Goal: Transaction & Acquisition: Download file/media

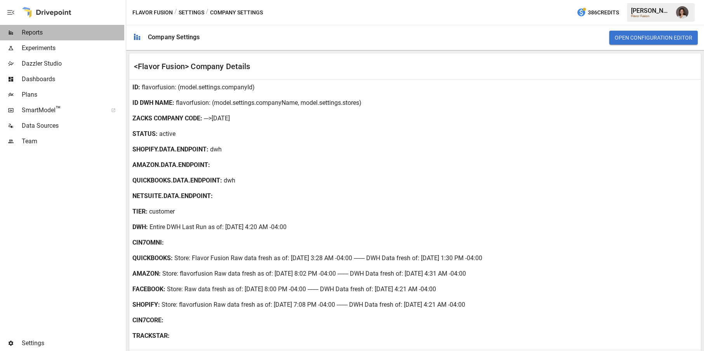
click at [47, 31] on span "Reports" at bounding box center [73, 32] width 103 height 9
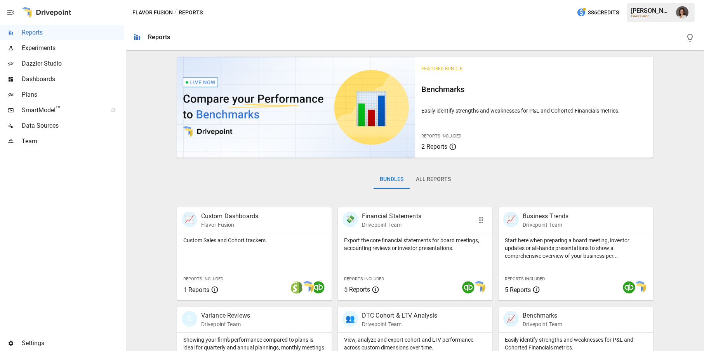
scroll to position [48, 0]
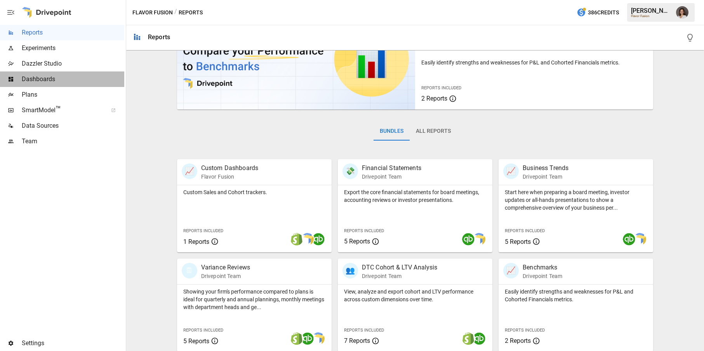
click at [87, 75] on span "Dashboards" at bounding box center [73, 79] width 103 height 9
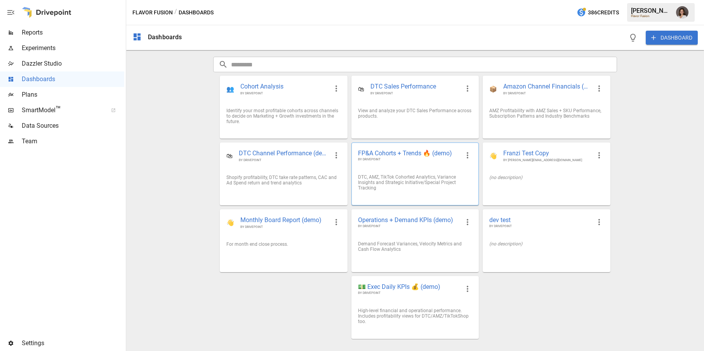
click at [380, 163] on div "FP&A Cohorts + Trends 🔥 (demo) BY DRIVEPOINT" at bounding box center [415, 155] width 127 height 25
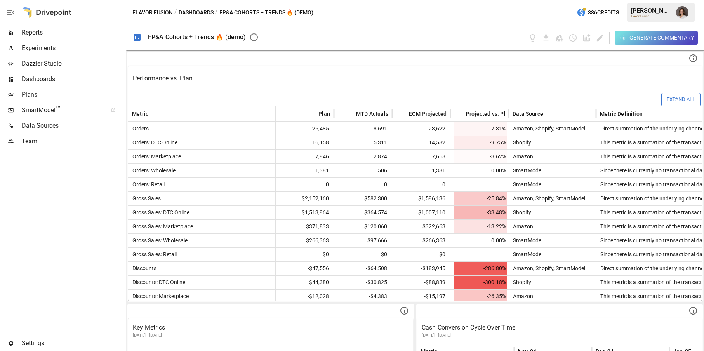
click at [639, 40] on div "Generate Commentary" at bounding box center [662, 38] width 64 height 10
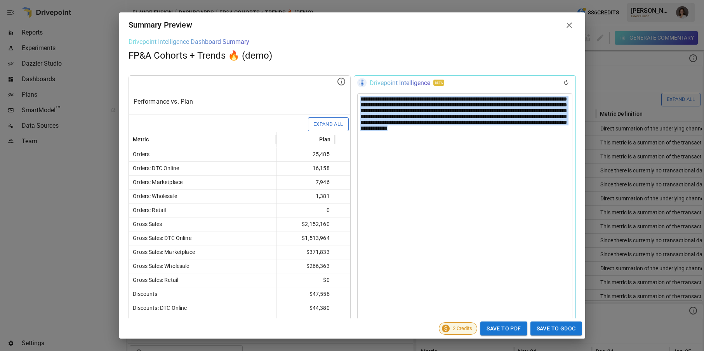
drag, startPoint x: 555, startPoint y: 134, endPoint x: 376, endPoint y: 85, distance: 185.1
copy div "**********"
click at [567, 25] on icon at bounding box center [569, 25] width 9 height 9
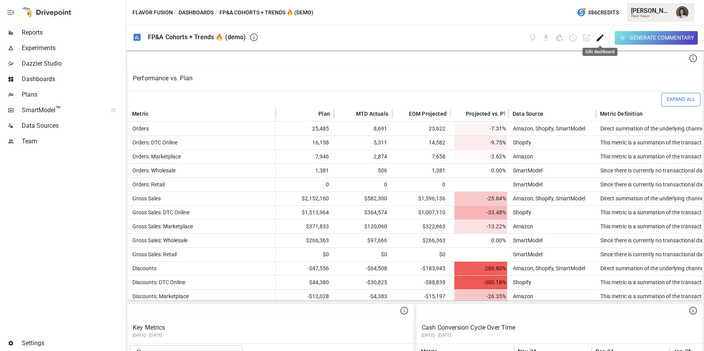
click at [600, 39] on icon "Edit dashboard" at bounding box center [600, 37] width 9 height 9
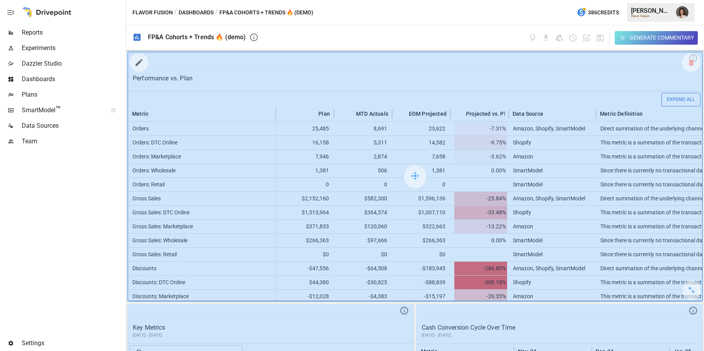
click at [143, 64] on icon "button" at bounding box center [138, 62] width 9 height 9
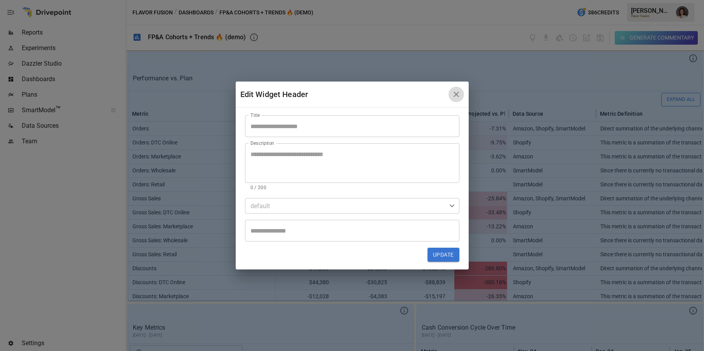
click at [453, 96] on icon "button" at bounding box center [456, 94] width 9 height 9
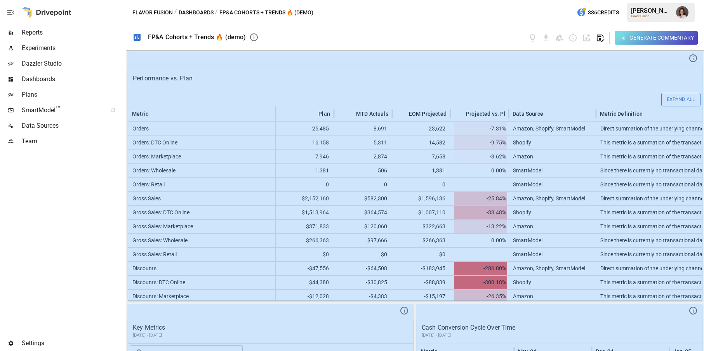
click at [599, 38] on icon "button" at bounding box center [600, 38] width 7 height 7
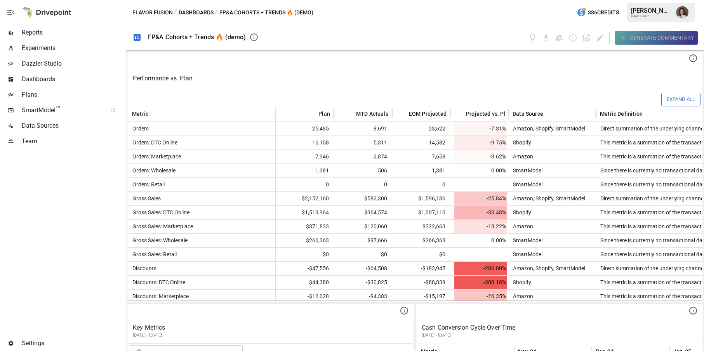
click at [640, 44] on button "Generate Commentary" at bounding box center [657, 38] width 84 height 14
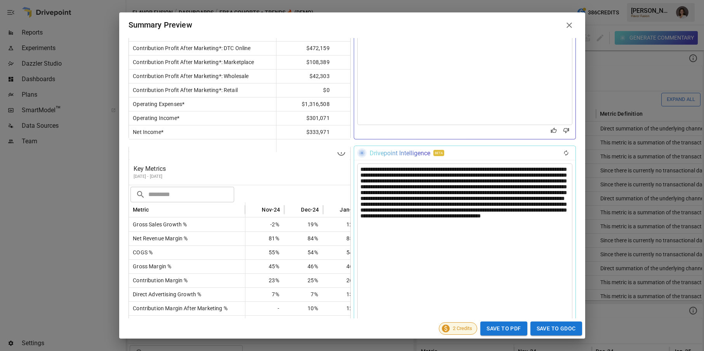
scroll to position [927, 0]
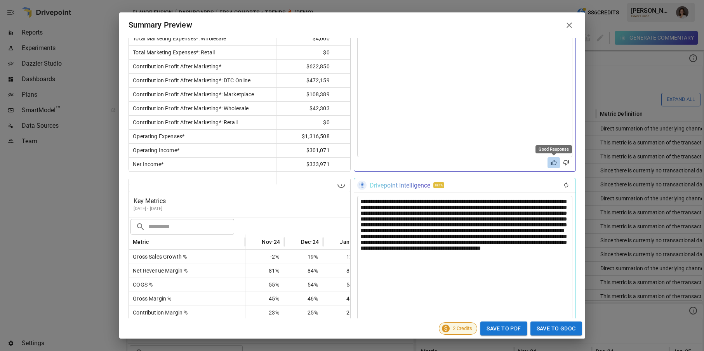
click at [553, 165] on icon "Good Response" at bounding box center [554, 163] width 6 height 6
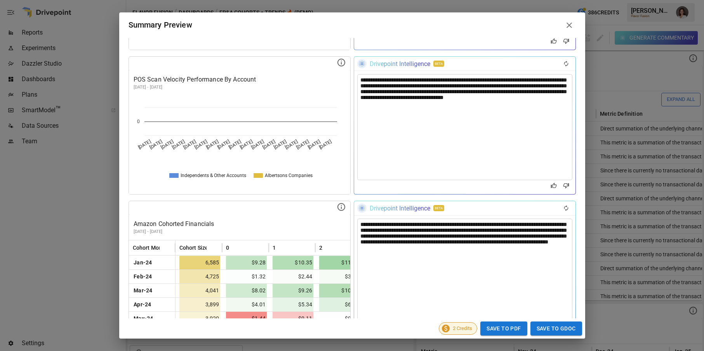
scroll to position [2476, 0]
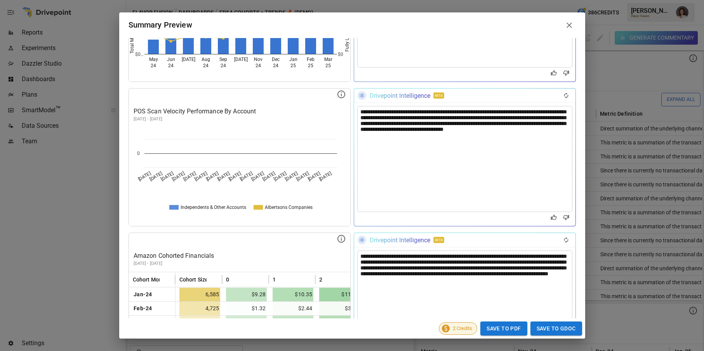
drag, startPoint x: 563, startPoint y: 25, endPoint x: 573, endPoint y: 28, distance: 11.2
click at [563, 25] on span at bounding box center [569, 25] width 13 height 13
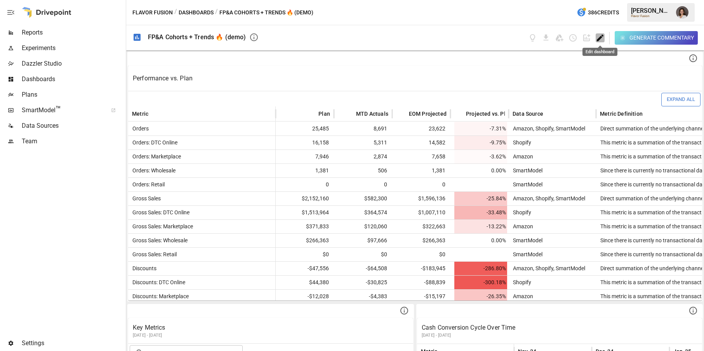
click at [603, 37] on icon "Edit dashboard" at bounding box center [600, 37] width 9 height 9
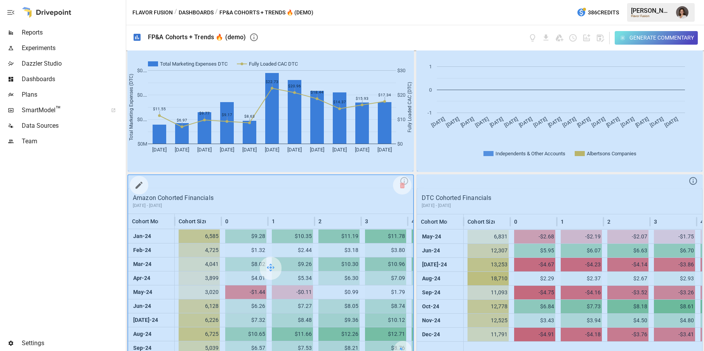
scroll to position [616, 0]
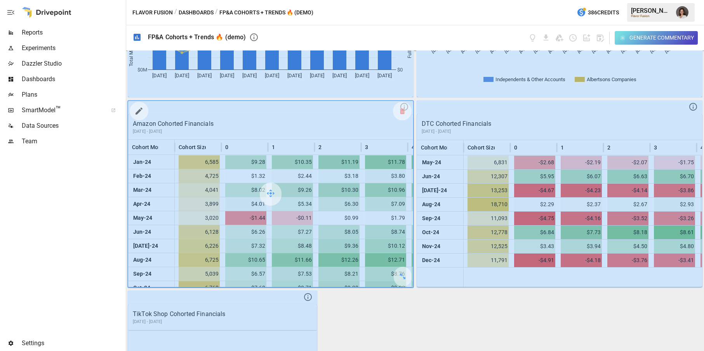
click at [135, 112] on icon "button" at bounding box center [138, 110] width 9 height 9
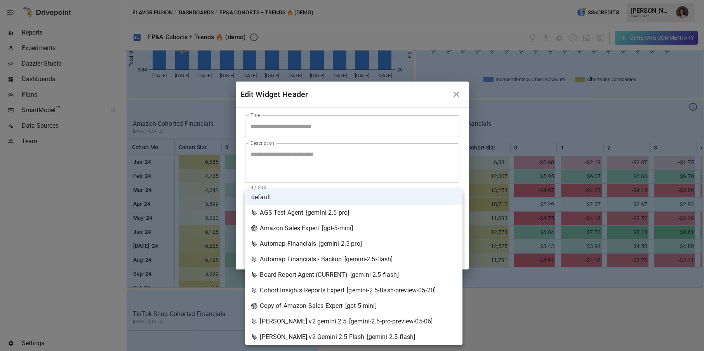
click at [432, 0] on body "Reports Experiments Dazzler Studio Dashboards Plans SmartModel ™ Data Sources T…" at bounding box center [352, 0] width 704 height 0
click at [469, 182] on div at bounding box center [352, 175] width 704 height 351
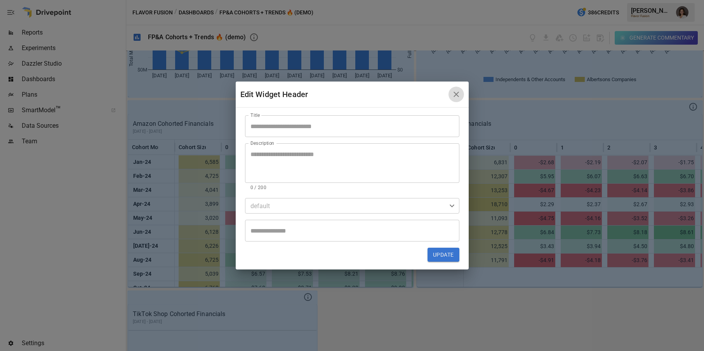
click at [453, 97] on icon "button" at bounding box center [456, 94] width 9 height 9
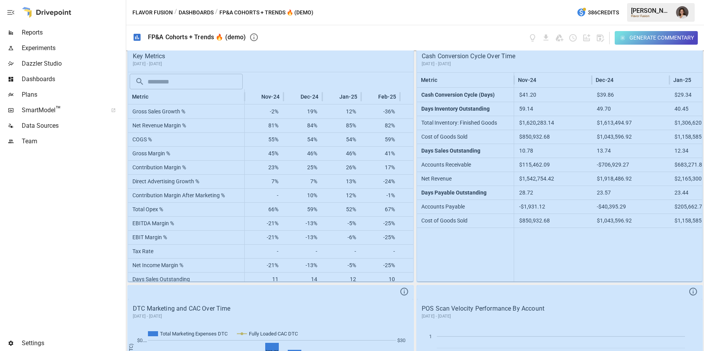
scroll to position [0, 0]
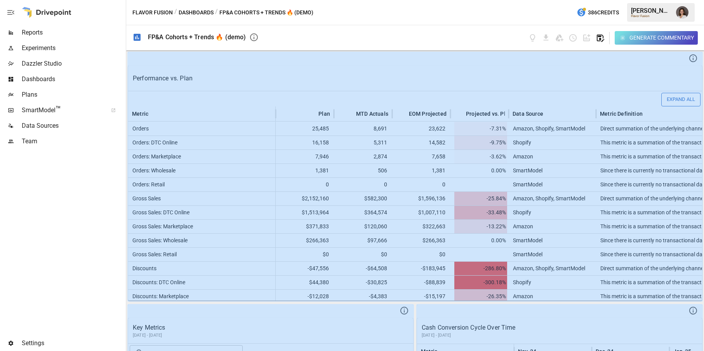
click at [601, 38] on icon "button" at bounding box center [600, 37] width 9 height 9
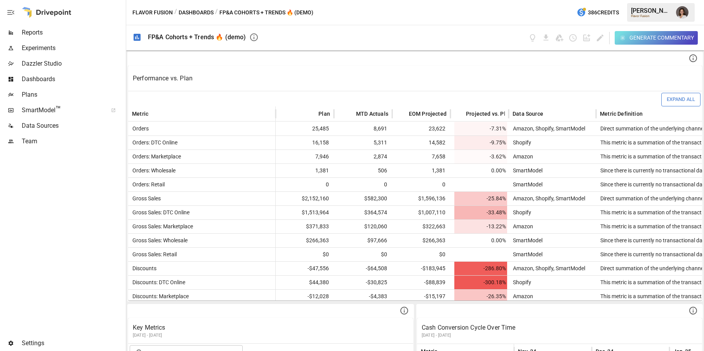
click at [198, 17] on button "Dashboards" at bounding box center [196, 13] width 35 height 10
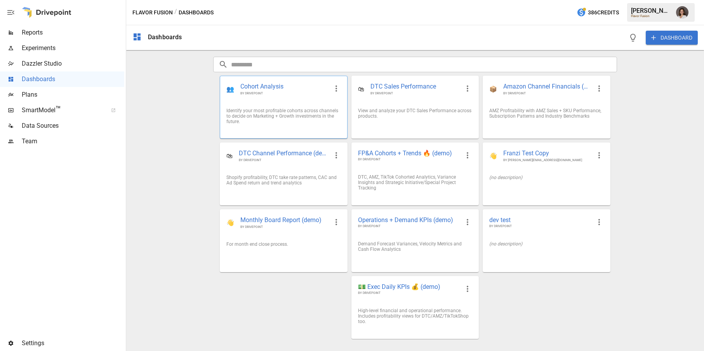
click at [288, 114] on div "Identify your most profitable cohorts across channels to decide on Marketing + …" at bounding box center [284, 116] width 114 height 16
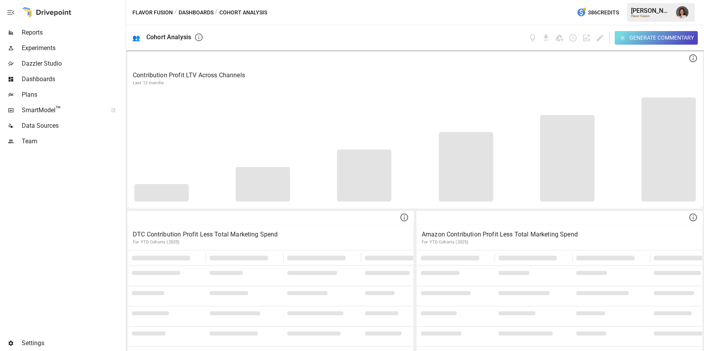
click at [625, 40] on icon "button" at bounding box center [623, 38] width 7 height 7
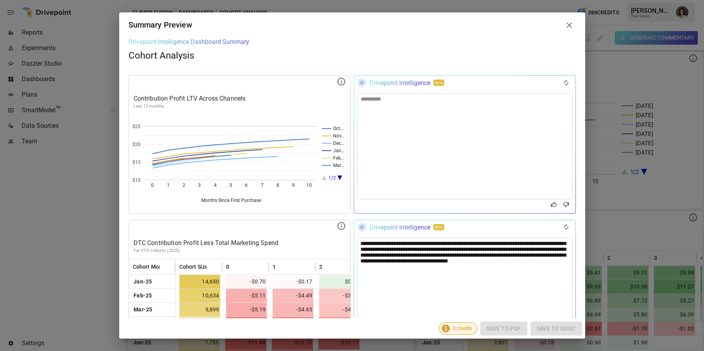
drag, startPoint x: 568, startPoint y: 25, endPoint x: 586, endPoint y: 25, distance: 17.5
click at [568, 25] on icon at bounding box center [569, 25] width 9 height 9
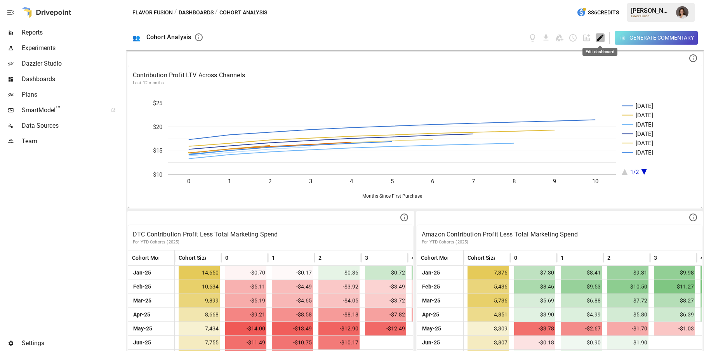
click at [599, 36] on icon "Edit dashboard" at bounding box center [600, 37] width 9 height 9
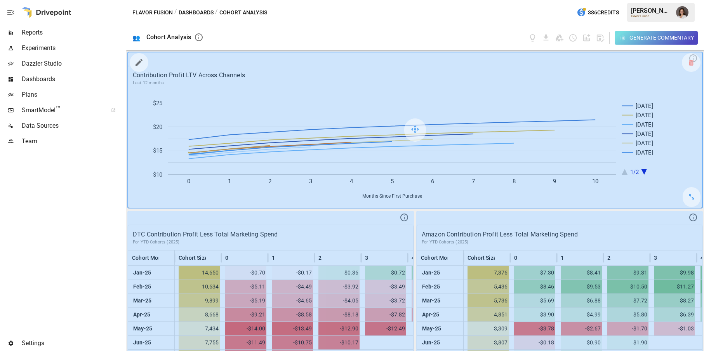
click at [141, 63] on icon "button" at bounding box center [138, 62] width 9 height 9
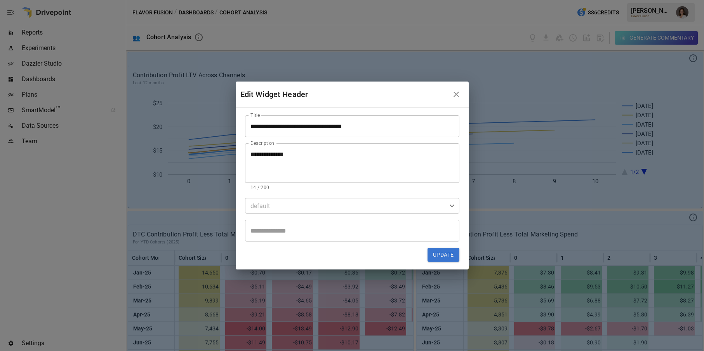
click at [457, 96] on icon "button" at bounding box center [456, 94] width 9 height 9
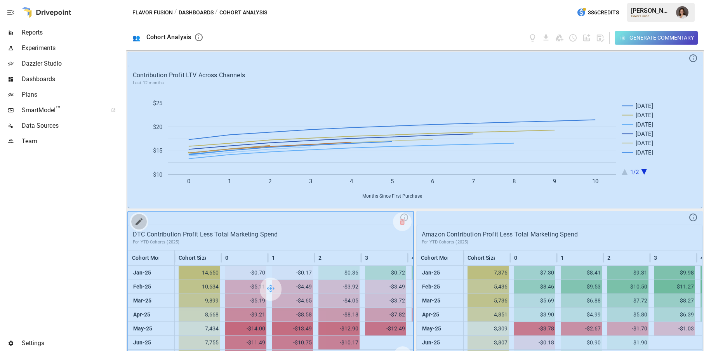
click at [142, 221] on icon "button" at bounding box center [138, 221] width 9 height 9
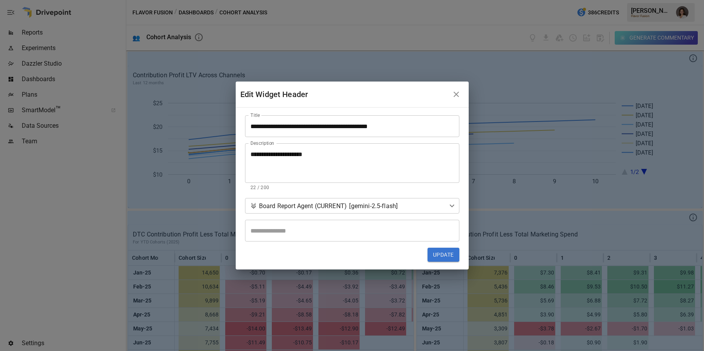
click at [456, 92] on icon "button" at bounding box center [456, 94] width 9 height 9
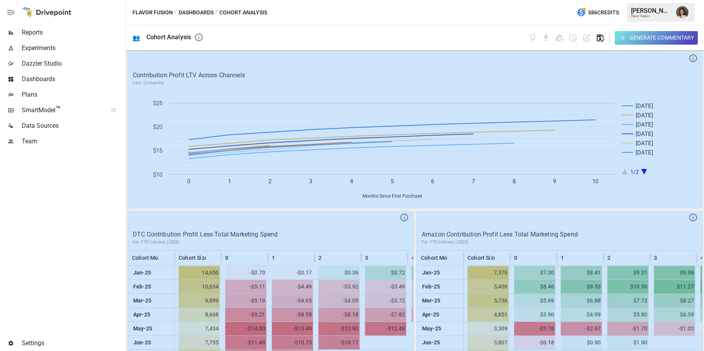
click at [598, 37] on icon "button" at bounding box center [600, 37] width 9 height 9
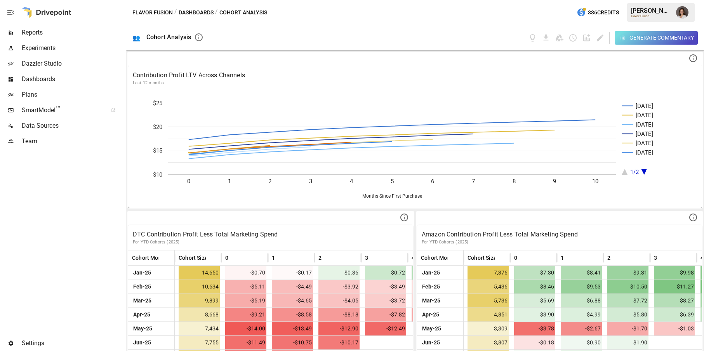
click at [625, 36] on icon "button" at bounding box center [623, 38] width 7 height 7
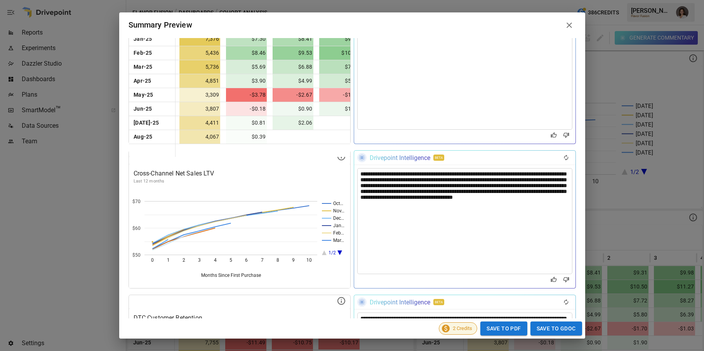
scroll to position [615, 0]
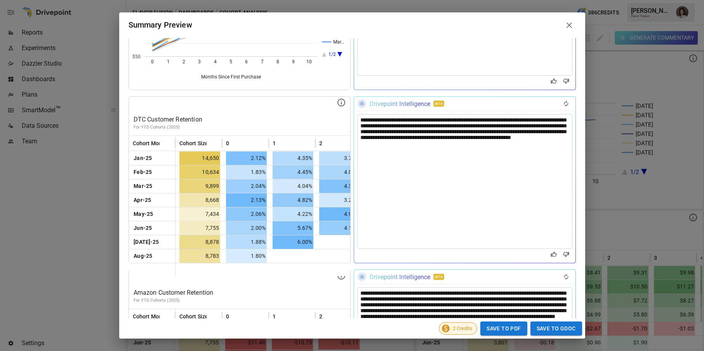
click at [569, 24] on icon at bounding box center [569, 25] width 9 height 9
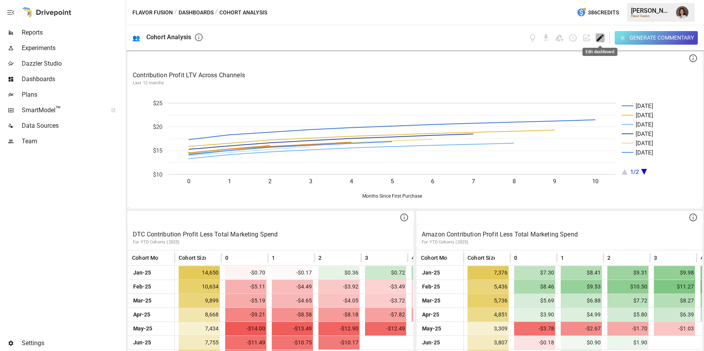
click at [600, 38] on icon "Edit dashboard" at bounding box center [600, 38] width 7 height 7
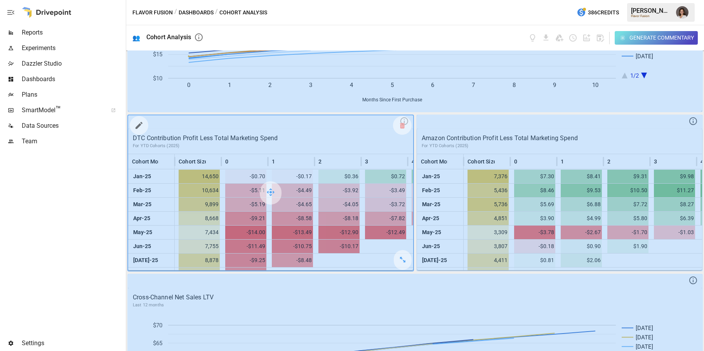
scroll to position [233, 0]
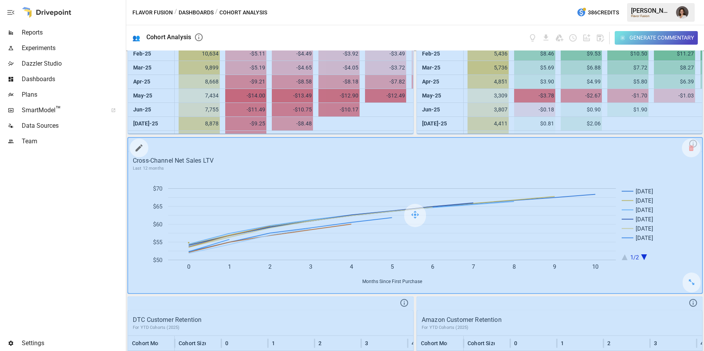
click at [145, 146] on button "button" at bounding box center [139, 148] width 16 height 16
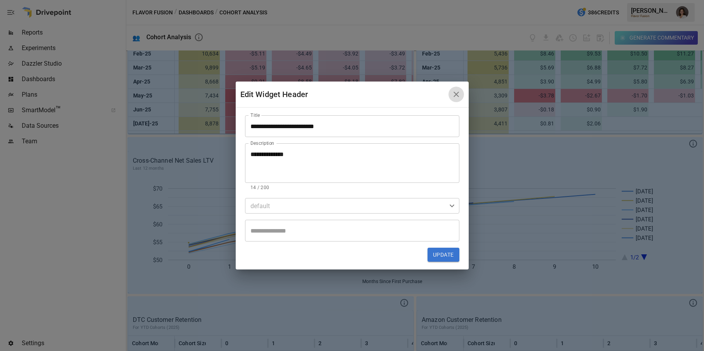
click at [458, 93] on icon "button" at bounding box center [456, 94] width 9 height 9
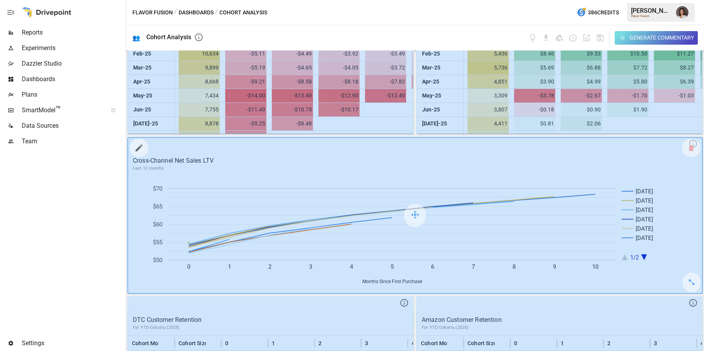
scroll to position [336, 0]
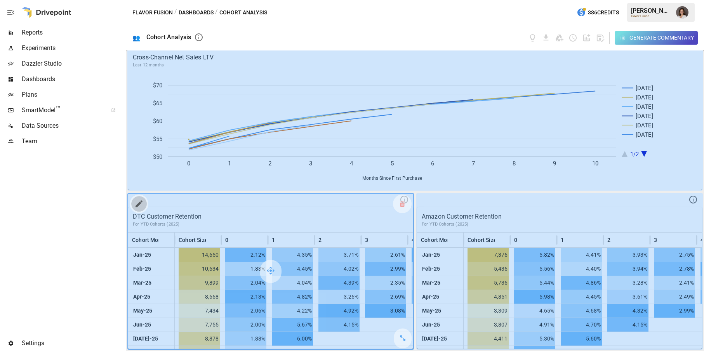
click at [137, 205] on icon "button" at bounding box center [139, 203] width 7 height 7
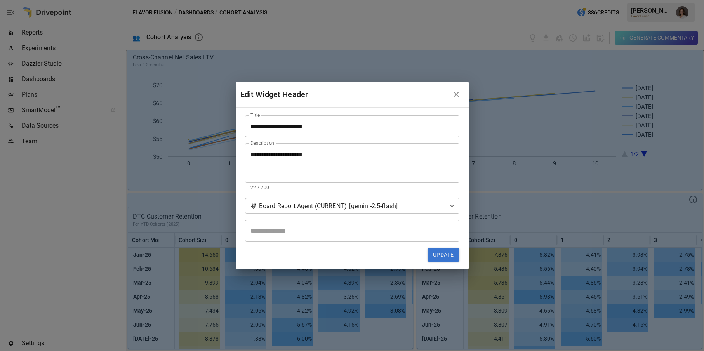
click at [459, 93] on icon "button" at bounding box center [456, 94] width 9 height 9
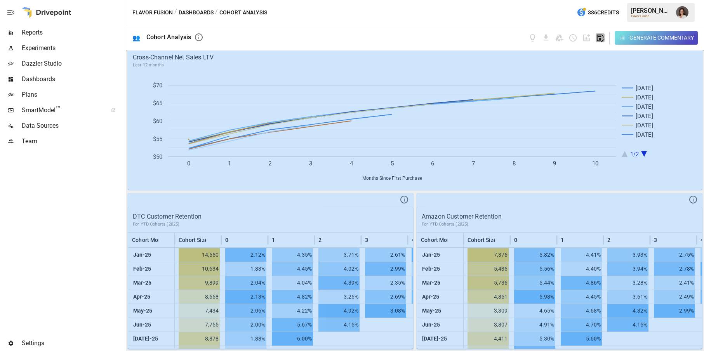
click at [598, 37] on icon "button" at bounding box center [600, 37] width 9 height 9
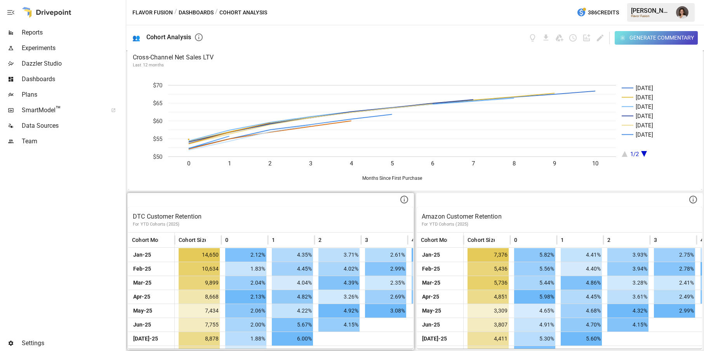
click at [230, 212] on p "DTC Customer Retention" at bounding box center [271, 216] width 276 height 9
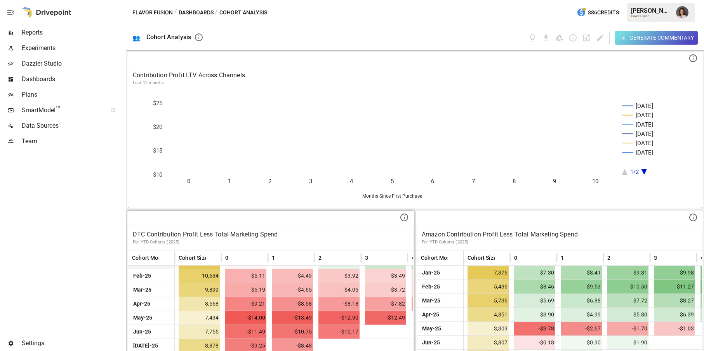
scroll to position [336, 0]
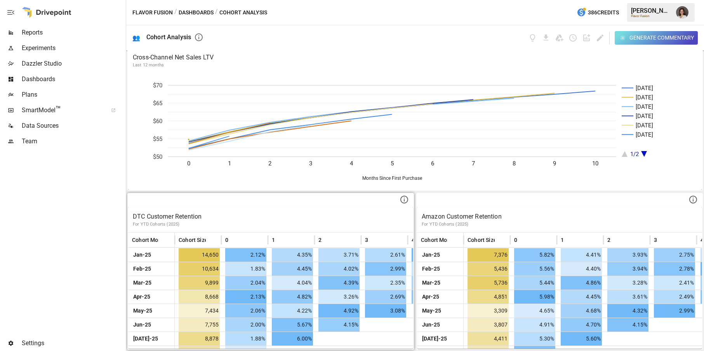
click at [405, 199] on icon at bounding box center [404, 199] width 9 height 9
click at [385, 200] on div at bounding box center [270, 200] width 285 height 13
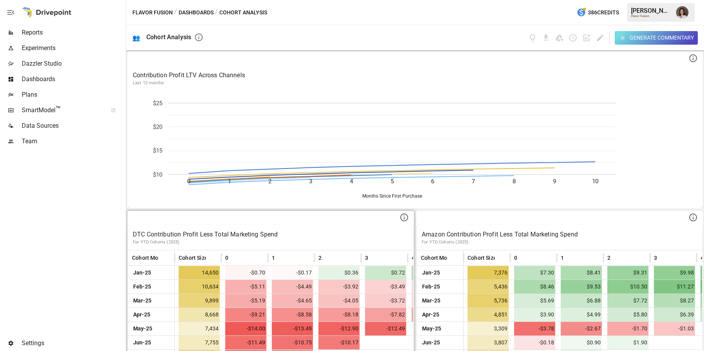
scroll to position [336, 0]
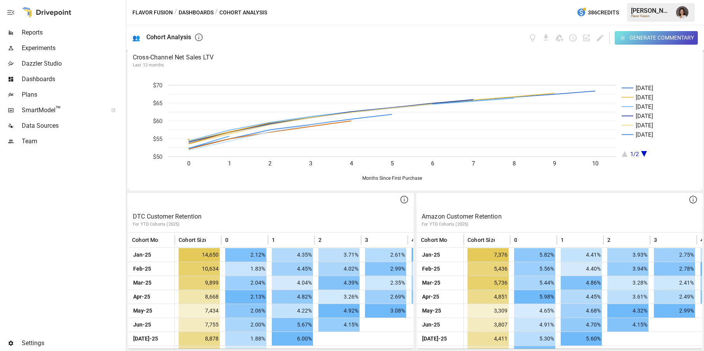
click at [634, 35] on div "Generate Commentary" at bounding box center [662, 38] width 64 height 10
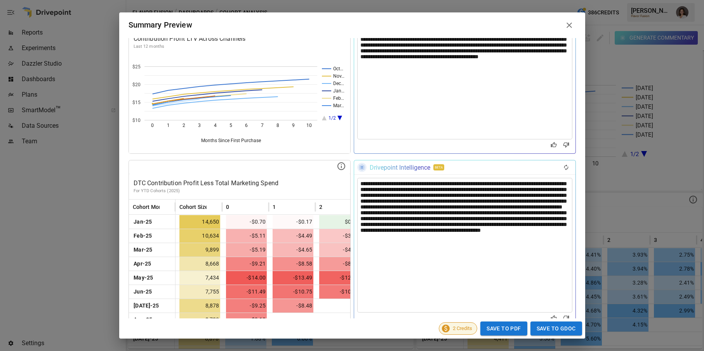
scroll to position [57, 0]
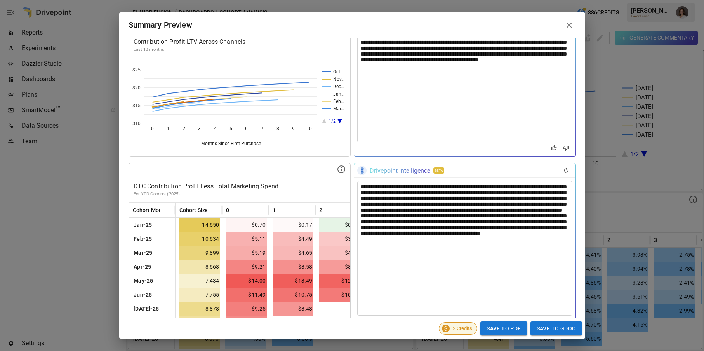
click at [569, 25] on icon at bounding box center [569, 25] width 5 height 5
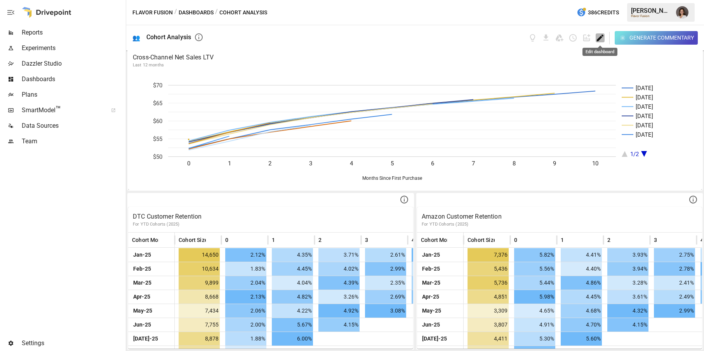
click at [599, 36] on icon "Edit dashboard" at bounding box center [600, 37] width 9 height 9
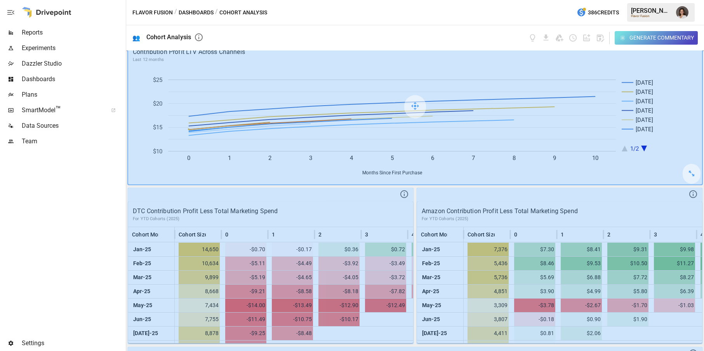
scroll to position [0, 0]
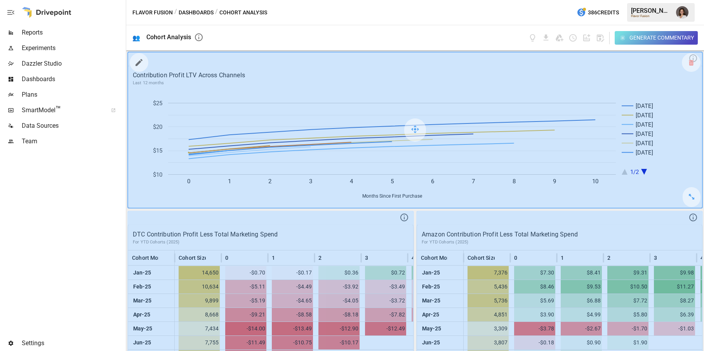
click at [137, 64] on icon "button" at bounding box center [139, 62] width 7 height 7
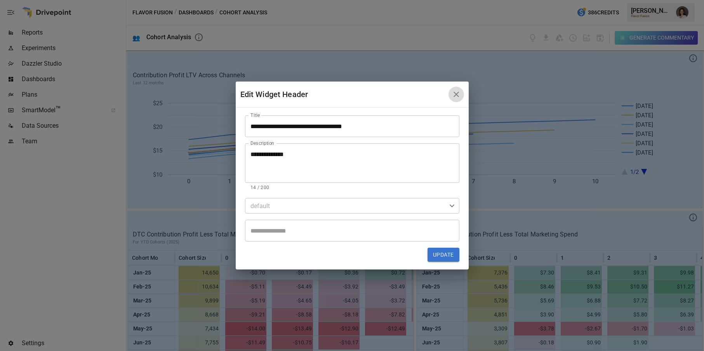
click at [457, 94] on icon "button" at bounding box center [456, 94] width 5 height 5
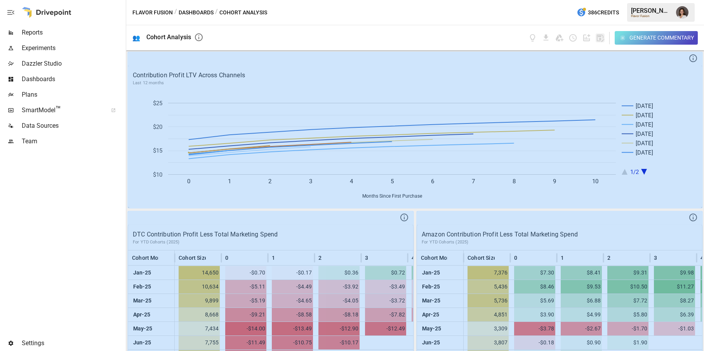
drag, startPoint x: 601, startPoint y: 35, endPoint x: 635, endPoint y: 35, distance: 33.8
click at [602, 35] on icon "button" at bounding box center [600, 37] width 9 height 9
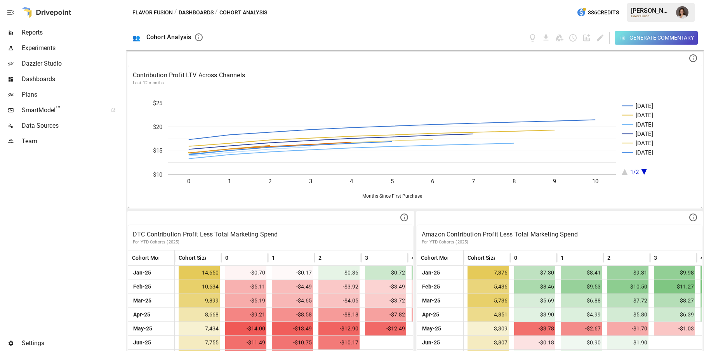
click at [639, 35] on div "Generate Commentary" at bounding box center [662, 38] width 64 height 10
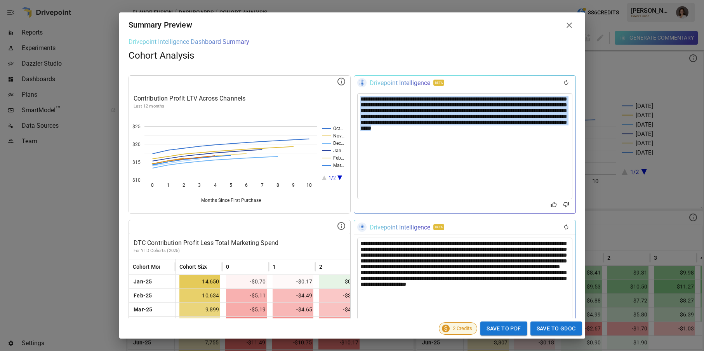
drag, startPoint x: 525, startPoint y: 137, endPoint x: 355, endPoint y: 89, distance: 176.8
click at [355, 89] on div "**********" at bounding box center [465, 144] width 222 height 138
copy div "**********"
click at [573, 24] on icon at bounding box center [569, 25] width 9 height 9
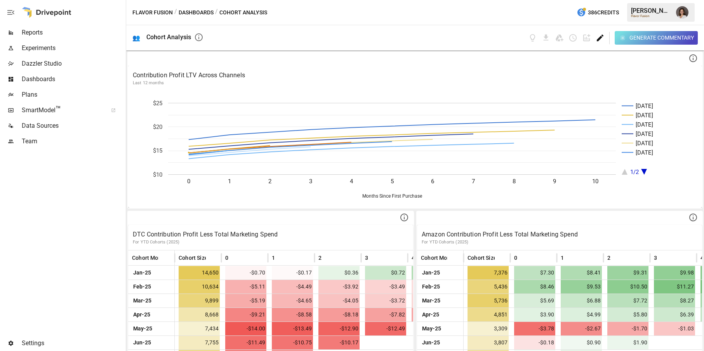
click at [599, 41] on icon "Edit dashboard" at bounding box center [600, 37] width 9 height 9
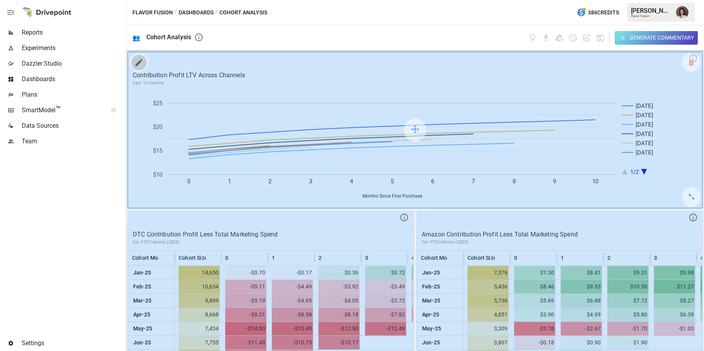
click at [140, 67] on icon "button" at bounding box center [138, 62] width 9 height 9
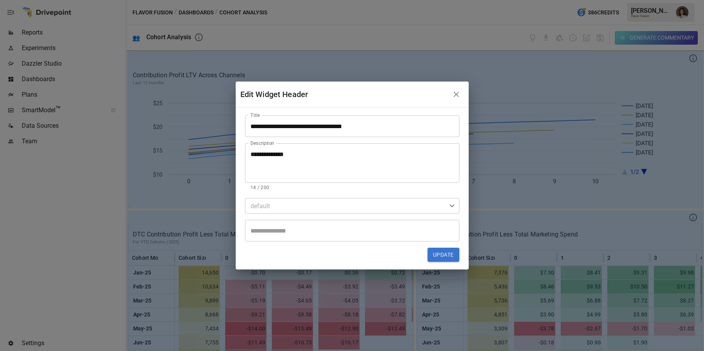
click at [265, 0] on body "Reports Experiments Dazzler Studio Dashboards Plans SmartModel ™ Data Sources T…" at bounding box center [352, 0] width 704 height 0
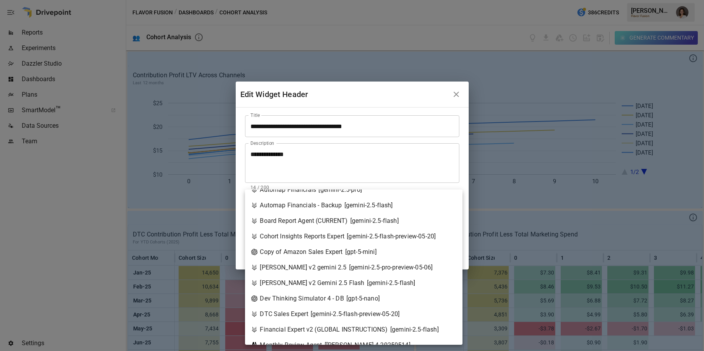
scroll to position [48, 0]
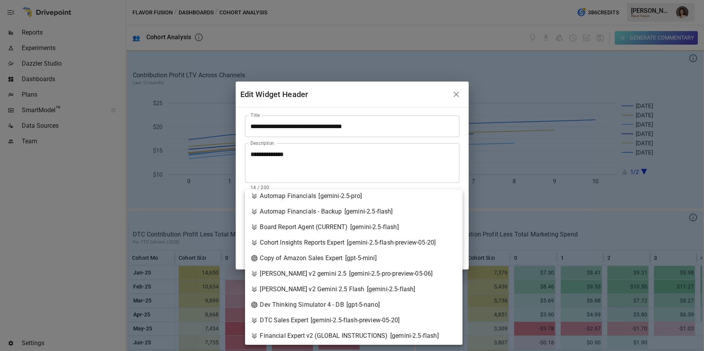
click at [298, 229] on div "Board Report Agent (CURRENT) [ gemini-2.5-flash ]" at bounding box center [325, 227] width 148 height 9
type input "**********"
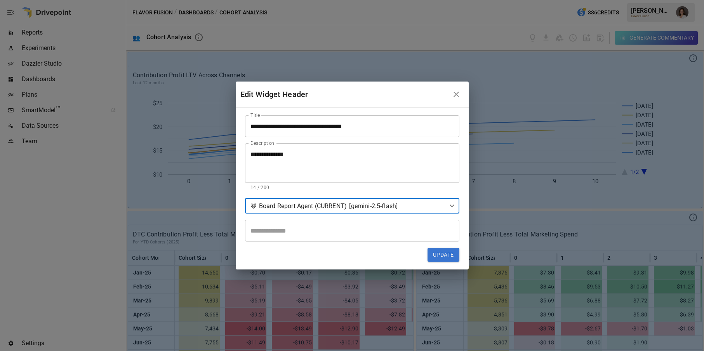
click at [443, 258] on button "Update" at bounding box center [443, 255] width 31 height 14
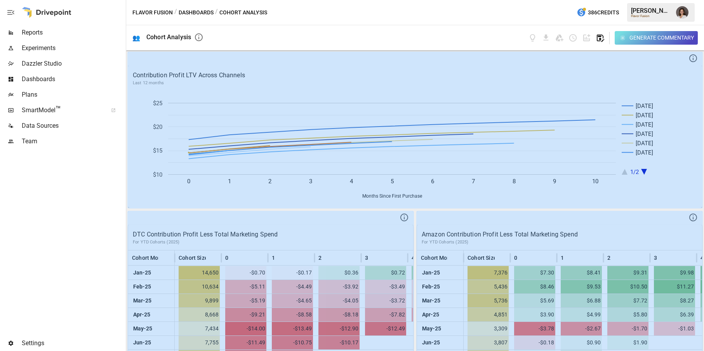
click at [600, 37] on icon "button" at bounding box center [600, 38] width 7 height 7
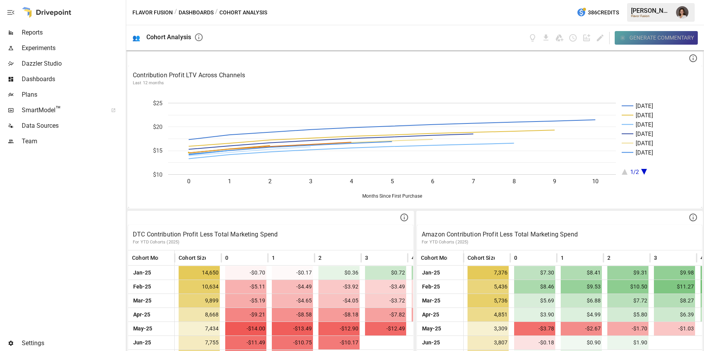
click at [639, 42] on div "Generate Commentary" at bounding box center [662, 38] width 64 height 10
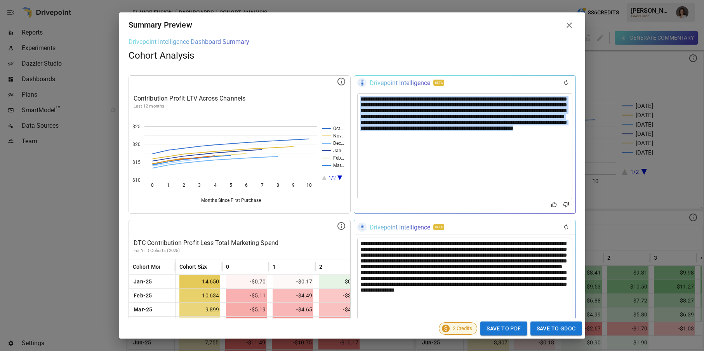
drag, startPoint x: 467, startPoint y: 138, endPoint x: 363, endPoint y: 94, distance: 113.0
click at [363, 94] on div "**********" at bounding box center [464, 146] width 215 height 106
copy div "**********"
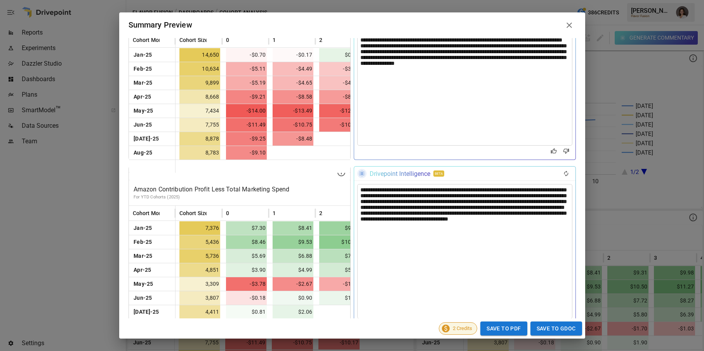
scroll to position [263, 0]
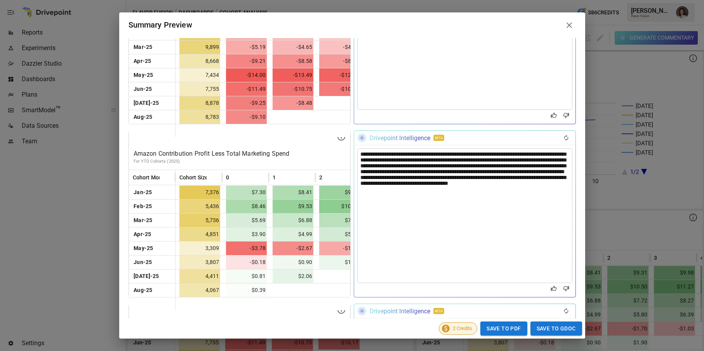
click at [553, 289] on icon "Good Response" at bounding box center [554, 288] width 6 height 5
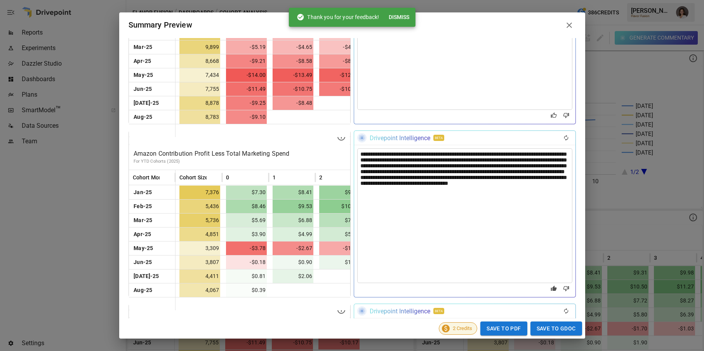
click at [565, 22] on icon at bounding box center [569, 25] width 9 height 9
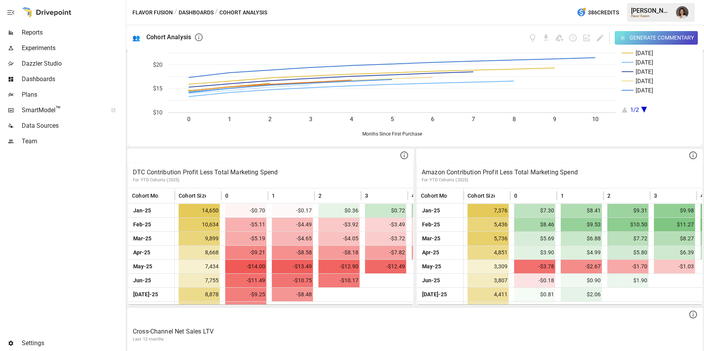
scroll to position [62, 0]
click at [608, 37] on div "Generate Commentary" at bounding box center [613, 38] width 170 height 14
click at [600, 37] on icon "Edit dashboard" at bounding box center [600, 38] width 7 height 7
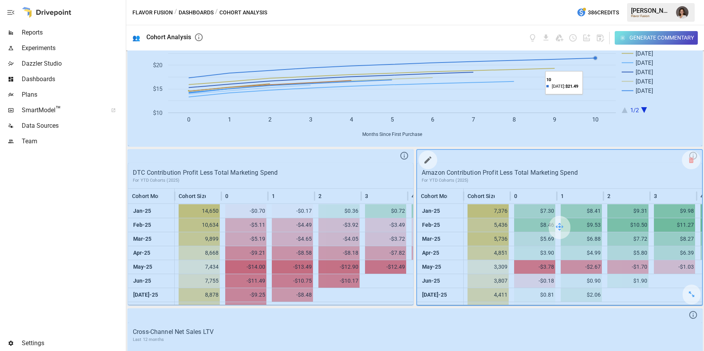
click at [428, 156] on icon "button" at bounding box center [427, 159] width 9 height 9
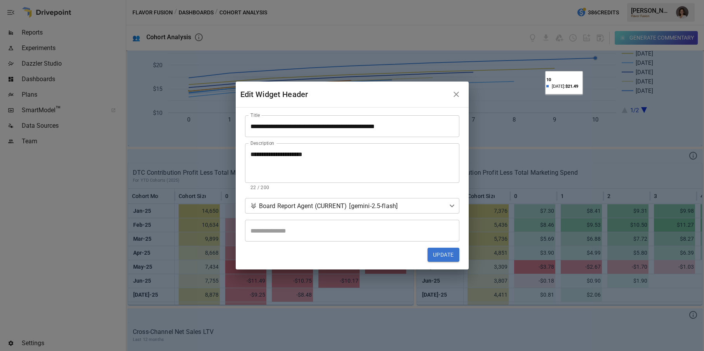
click at [457, 93] on icon "button" at bounding box center [456, 94] width 5 height 5
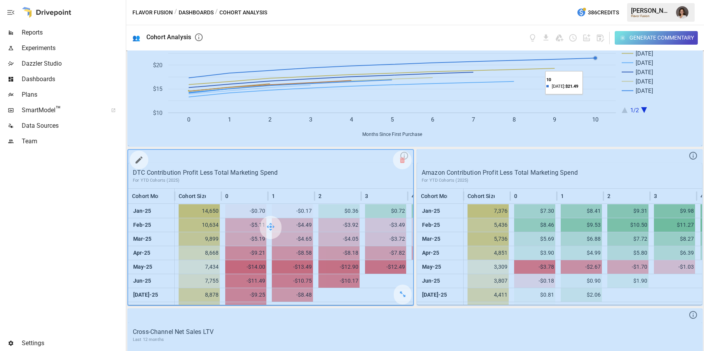
scroll to position [0, 0]
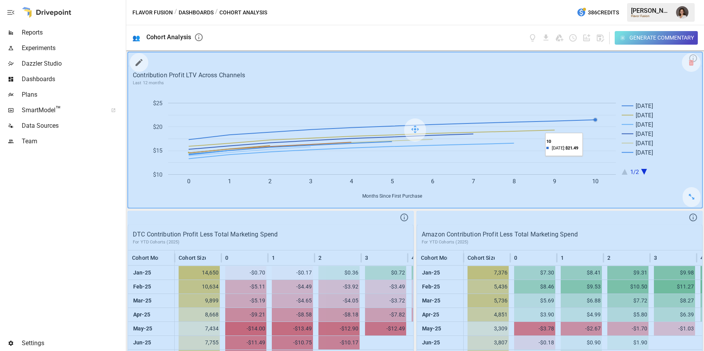
click at [141, 62] on icon "button" at bounding box center [138, 62] width 9 height 9
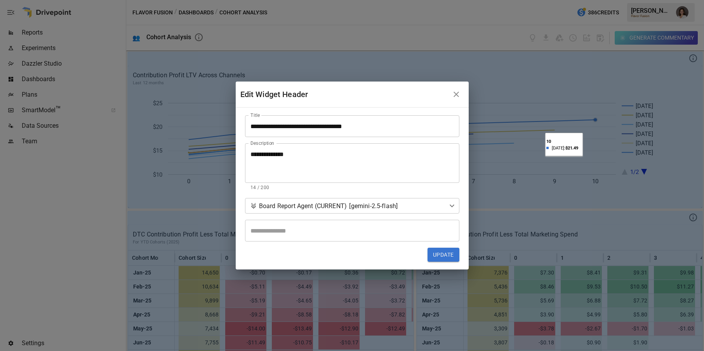
click at [457, 92] on icon "button" at bounding box center [456, 94] width 9 height 9
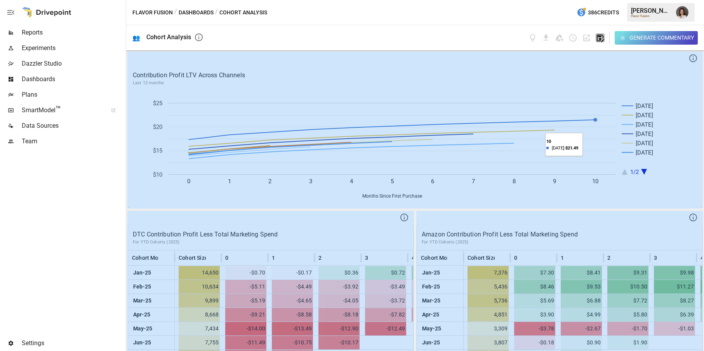
click at [597, 37] on icon "button" at bounding box center [600, 38] width 7 height 7
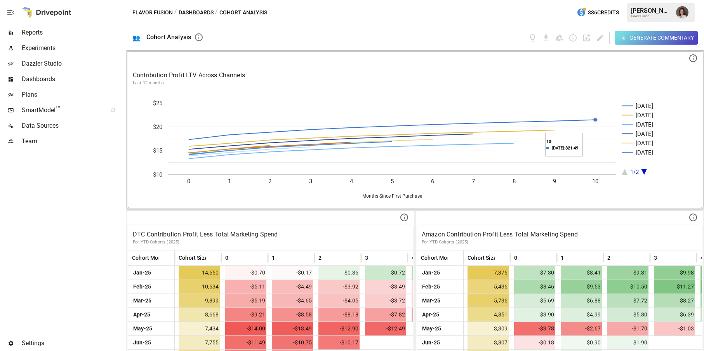
click at [556, 87] on div "Contribution Profit LTV Across Channels Last 12 months" at bounding box center [415, 79] width 574 height 26
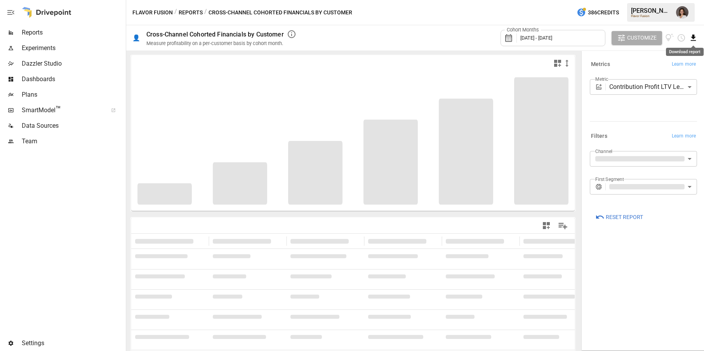
click at [664, 36] on icon "Download report" at bounding box center [693, 38] width 5 height 6
click at [664, 68] on li "Download as CSV" at bounding box center [668, 69] width 62 height 16
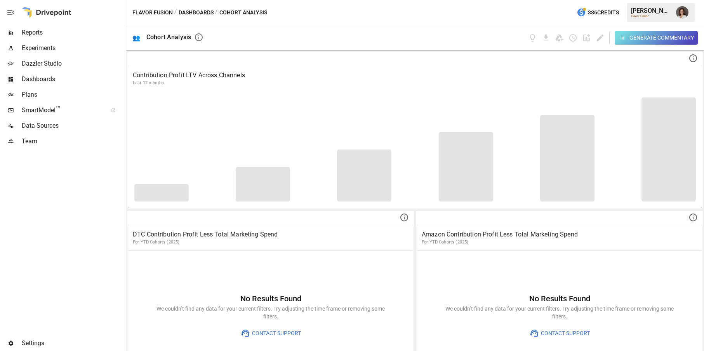
click at [56, 78] on span "Dashboards" at bounding box center [73, 79] width 103 height 9
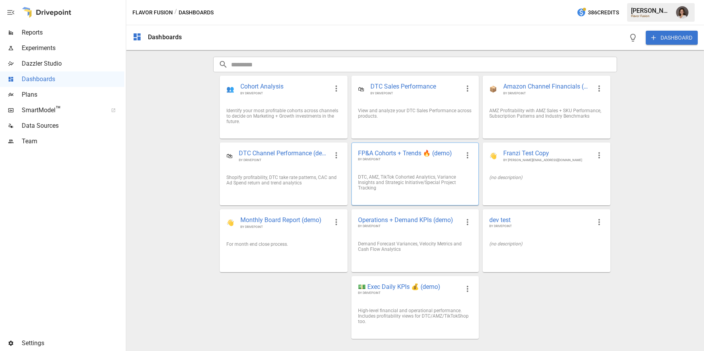
click at [392, 160] on span "BY DRIVEPOINT" at bounding box center [409, 159] width 102 height 5
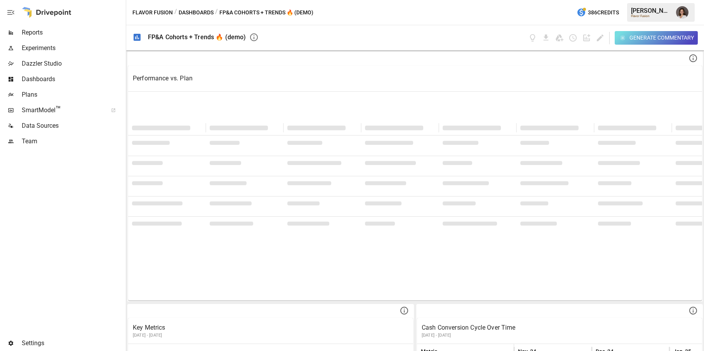
click at [198, 14] on button "Dashboards" at bounding box center [196, 13] width 35 height 10
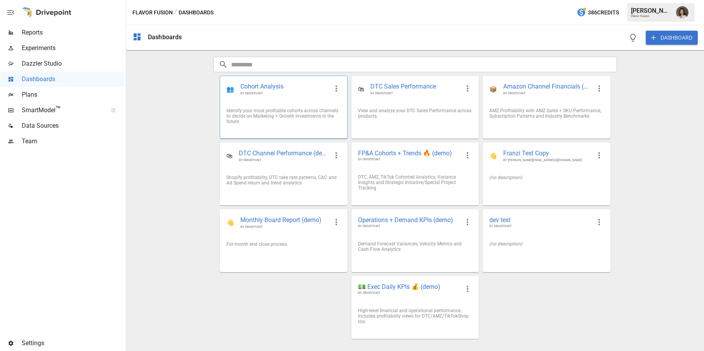
click at [278, 113] on div "Identify your most profitable cohorts across channels to decide on Marketing + …" at bounding box center [284, 116] width 114 height 16
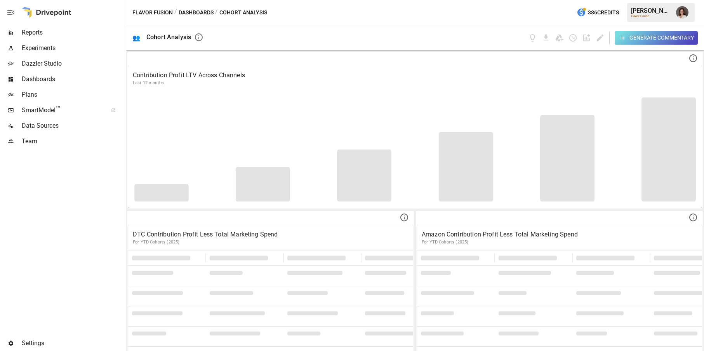
click at [594, 39] on div "Generate Commentary" at bounding box center [613, 38] width 170 height 14
click at [599, 37] on icon "Edit dashboard" at bounding box center [600, 38] width 7 height 7
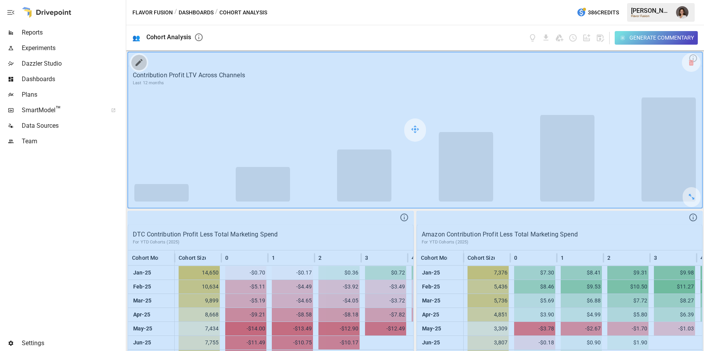
click at [138, 61] on icon "button" at bounding box center [138, 62] width 9 height 9
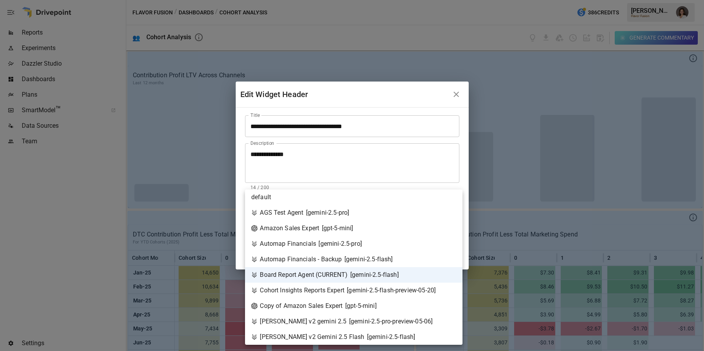
click at [327, 0] on body "Reports Experiments Dazzler Studio Dashboards Plans SmartModel ™ Data Sources T…" at bounding box center [352, 0] width 704 height 0
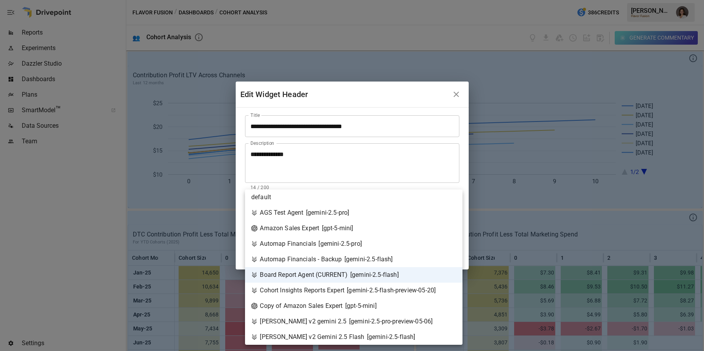
drag, startPoint x: 449, startPoint y: 93, endPoint x: 454, endPoint y: 93, distance: 5.1
click at [453, 93] on div at bounding box center [352, 175] width 704 height 351
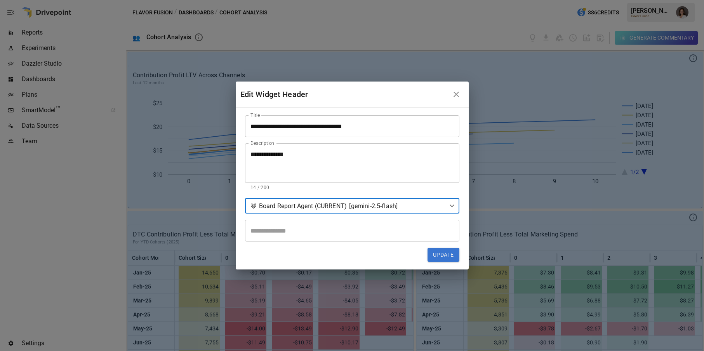
click at [457, 94] on div "default AGS Test Agent [ gemini-2.5-pro ] Amazon Sales Expert [ gpt-5-mini ] Au…" at bounding box center [352, 175] width 704 height 351
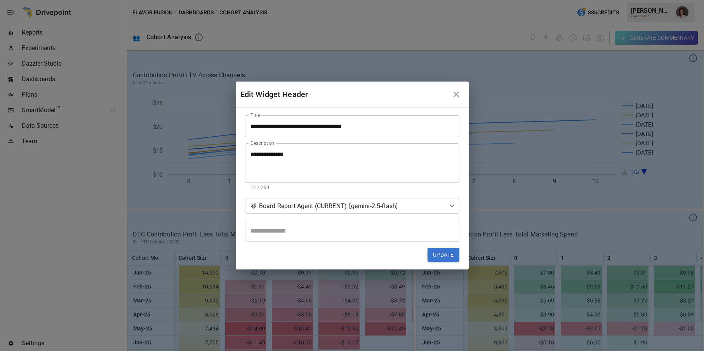
click at [453, 96] on icon "button" at bounding box center [456, 94] width 9 height 9
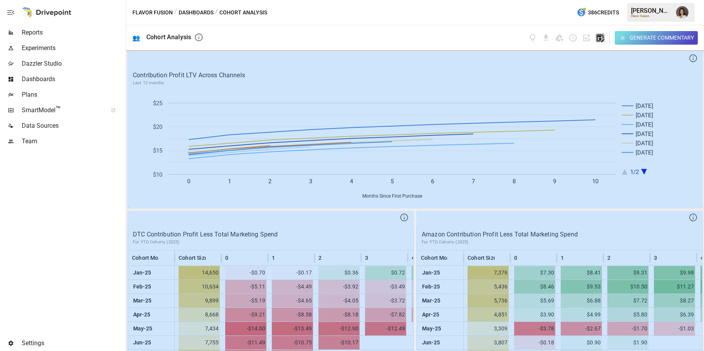
click at [602, 37] on icon "button" at bounding box center [600, 37] width 9 height 9
